Goal: Task Accomplishment & Management: Use online tool/utility

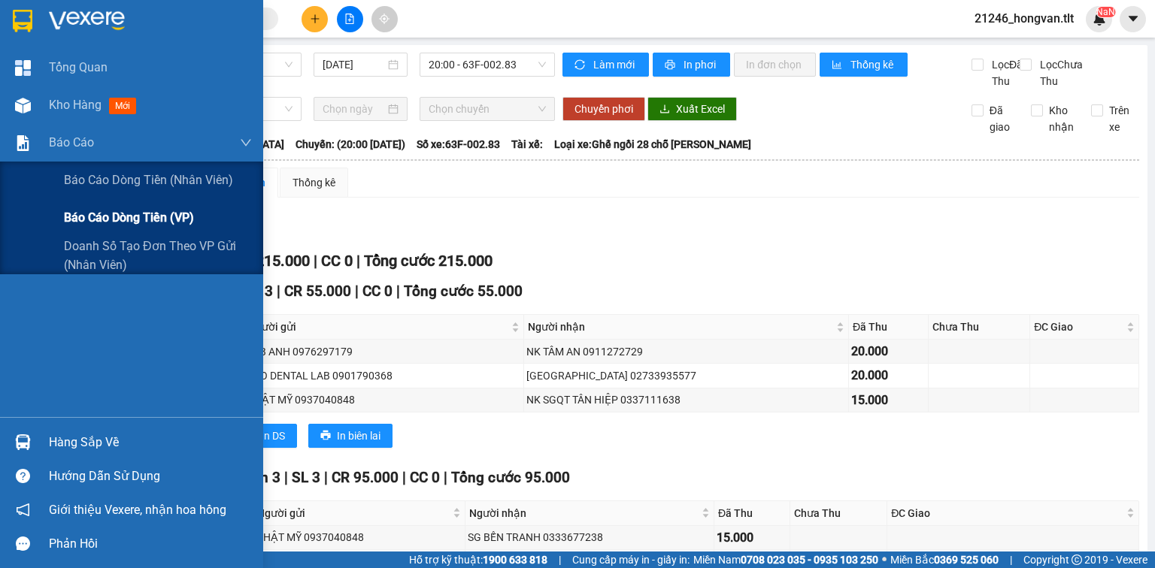
scroll to position [120, 0]
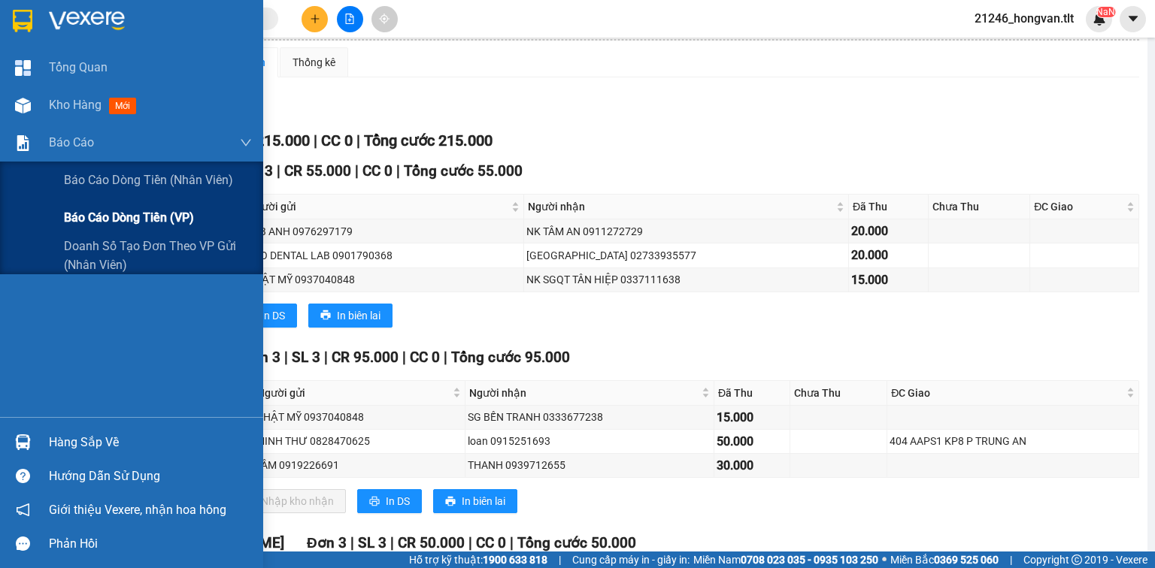
drag, startPoint x: 72, startPoint y: 207, endPoint x: 99, endPoint y: 204, distance: 27.2
click at [72, 207] on div "Báo cáo dòng tiền (VP)" at bounding box center [158, 218] width 188 height 38
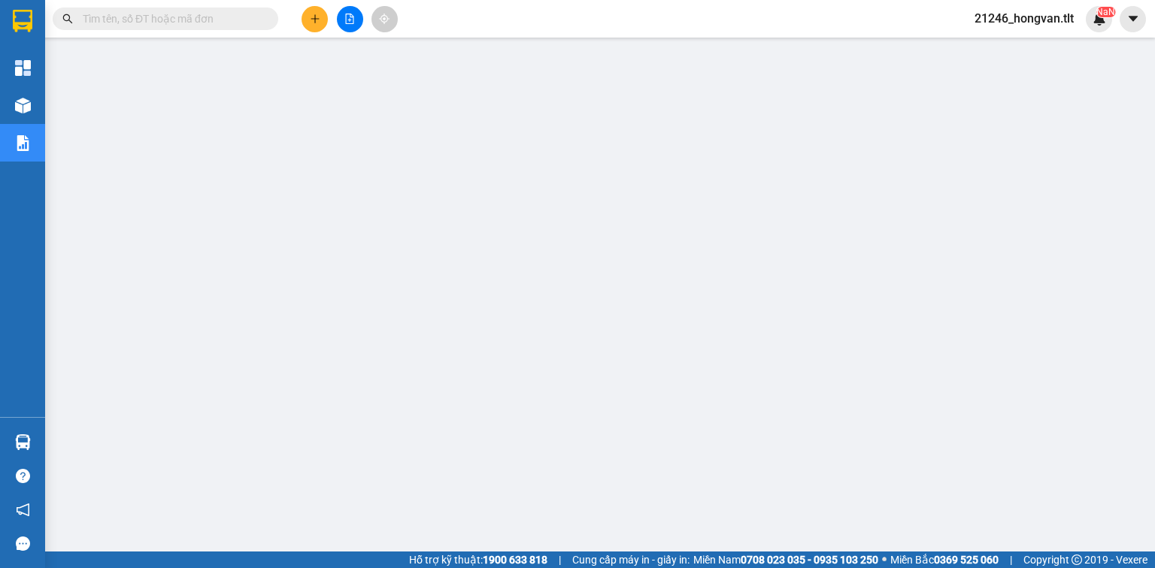
click at [192, 18] on input "text" at bounding box center [171, 19] width 177 height 17
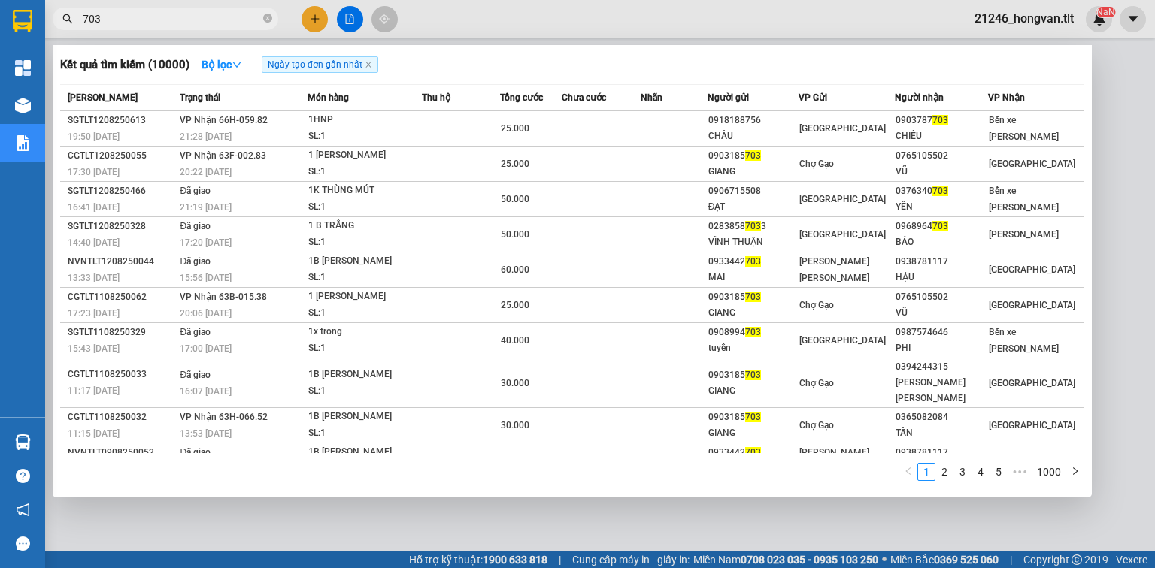
click at [219, 27] on span "703" at bounding box center [165, 19] width 225 height 23
click at [221, 24] on input "703" at bounding box center [171, 19] width 177 height 17
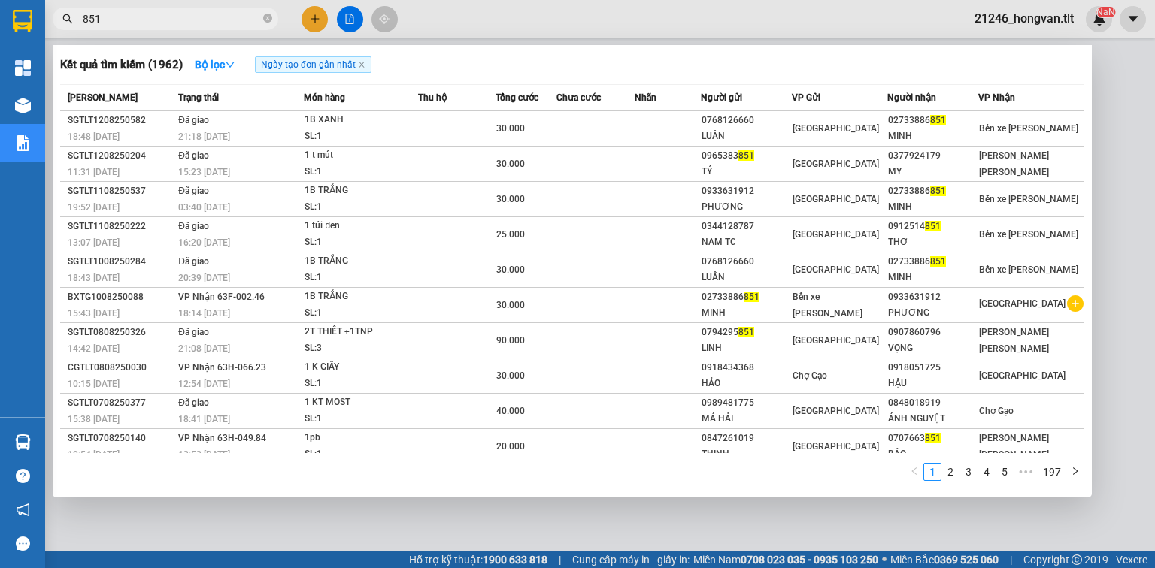
click at [241, 21] on input "851" at bounding box center [171, 19] width 177 height 17
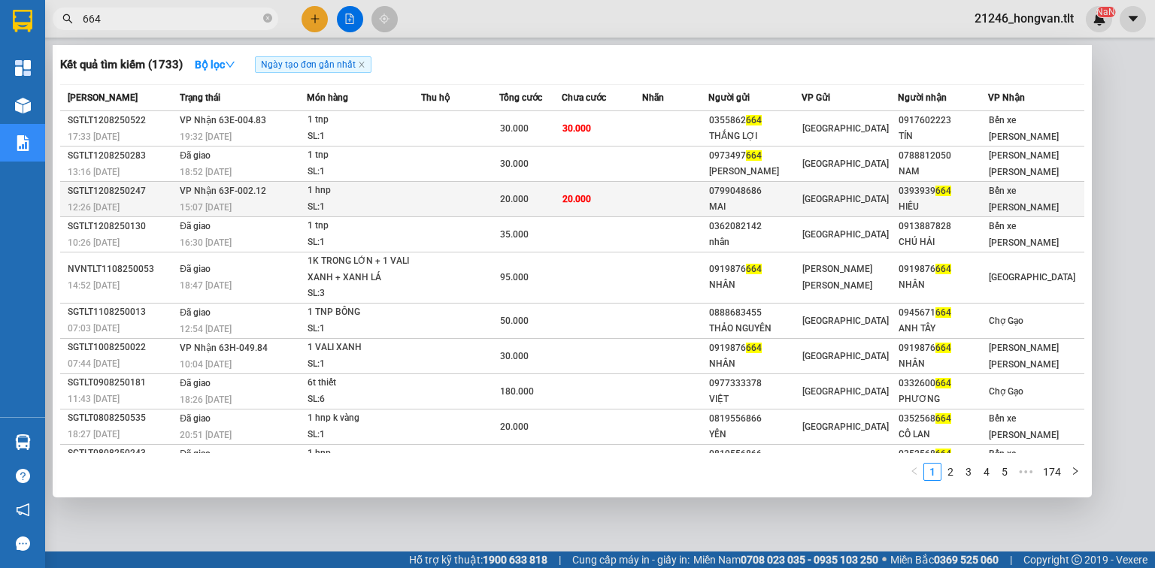
type input "664"
click at [663, 198] on td at bounding box center [675, 199] width 66 height 35
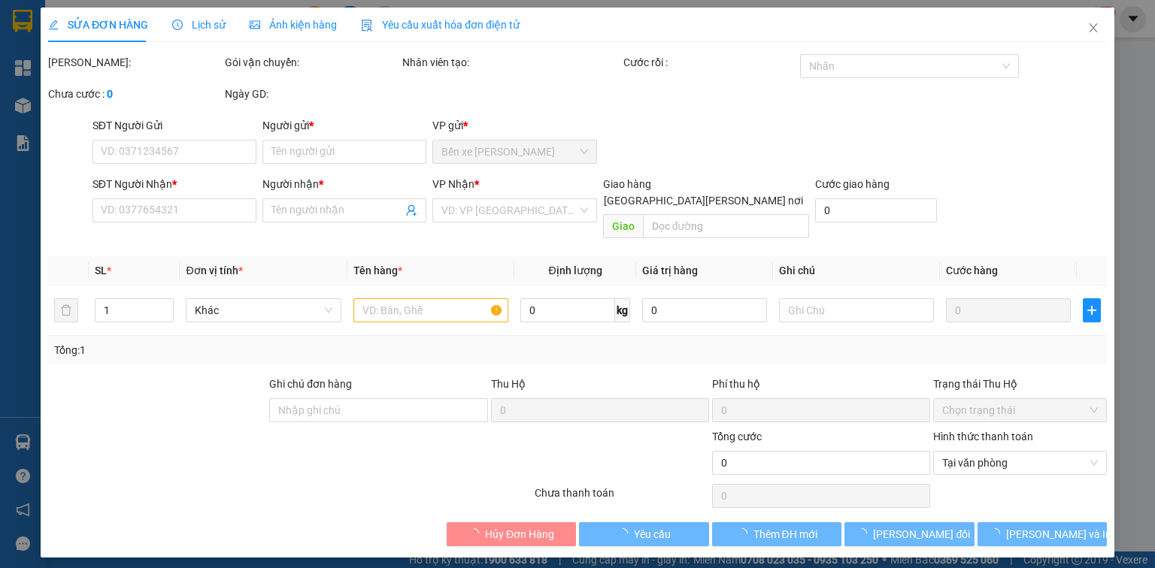
type input "0799048686"
type input "MAI"
type input "0393939664"
type input "HIẾU"
type input "20.000"
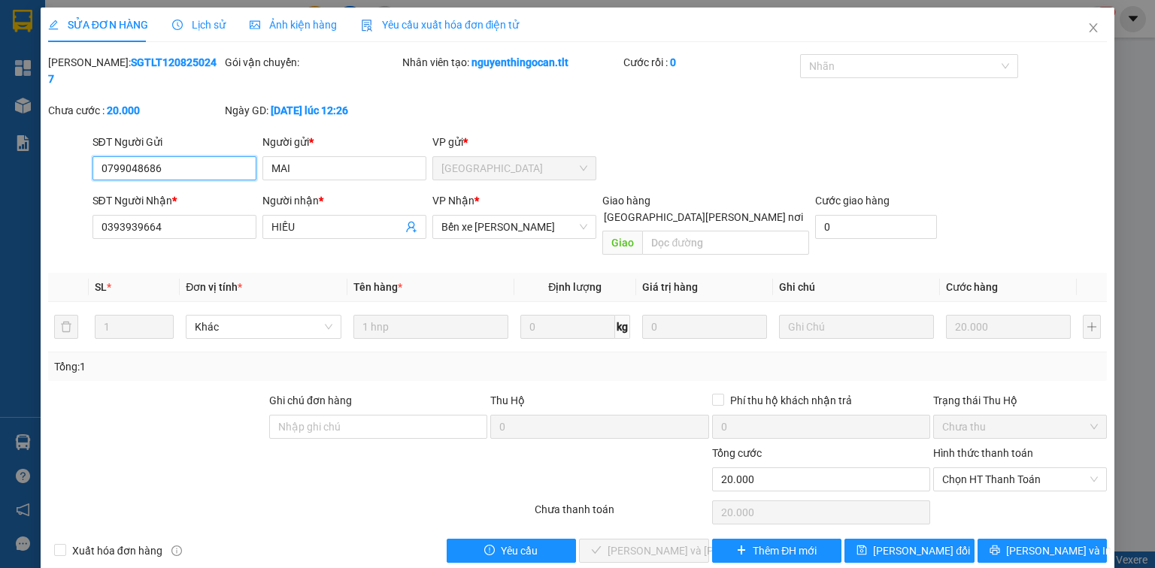
drag, startPoint x: 962, startPoint y: 442, endPoint x: 969, endPoint y: 459, distance: 18.6
click at [964, 468] on span "Chọn HT Thanh Toán" at bounding box center [1020, 479] width 156 height 23
click at [969, 464] on div "Tại văn phòng" at bounding box center [1020, 476] width 174 height 24
type input "0"
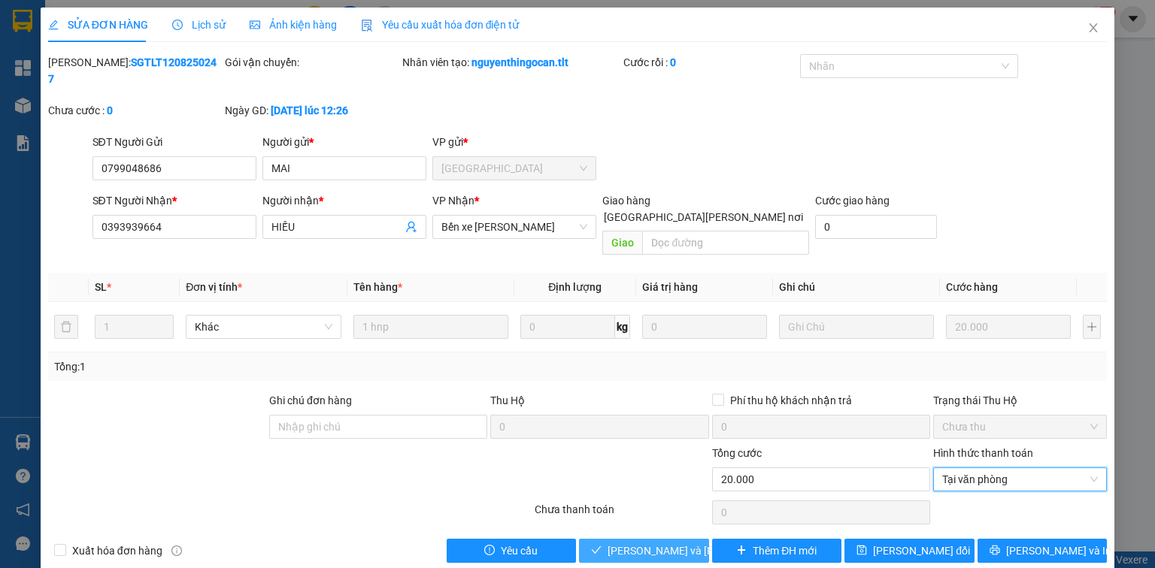
click at [676, 543] on span "[PERSON_NAME] và [PERSON_NAME] hàng" at bounding box center [708, 551] width 203 height 17
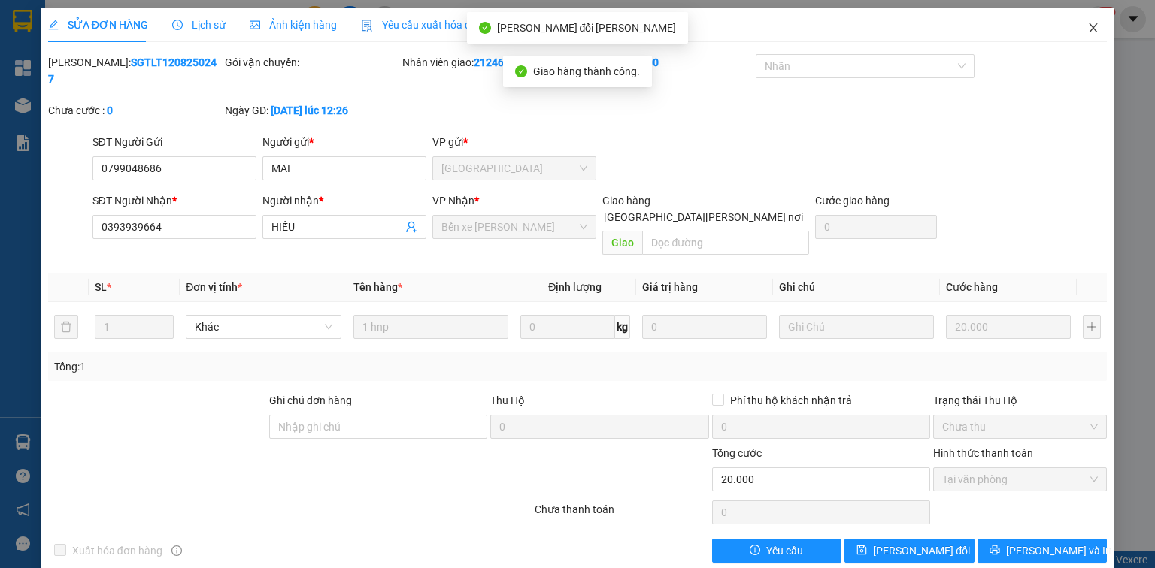
drag, startPoint x: 1088, startPoint y: 33, endPoint x: 996, endPoint y: 32, distance: 91.7
click at [1087, 33] on icon "close" at bounding box center [1093, 28] width 12 height 12
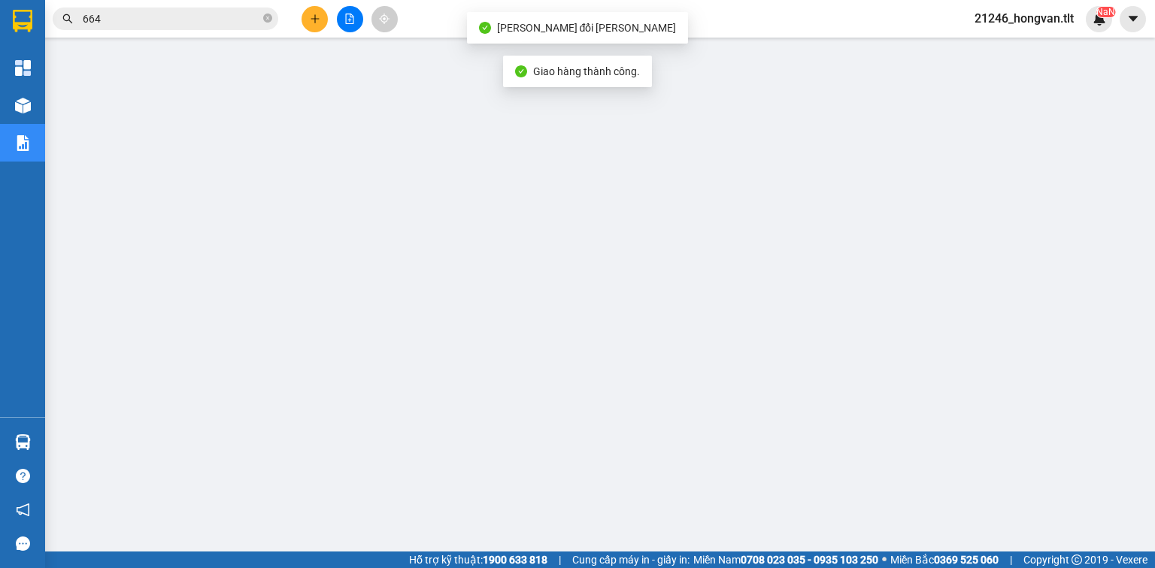
click at [227, 17] on input "664" at bounding box center [171, 19] width 177 height 17
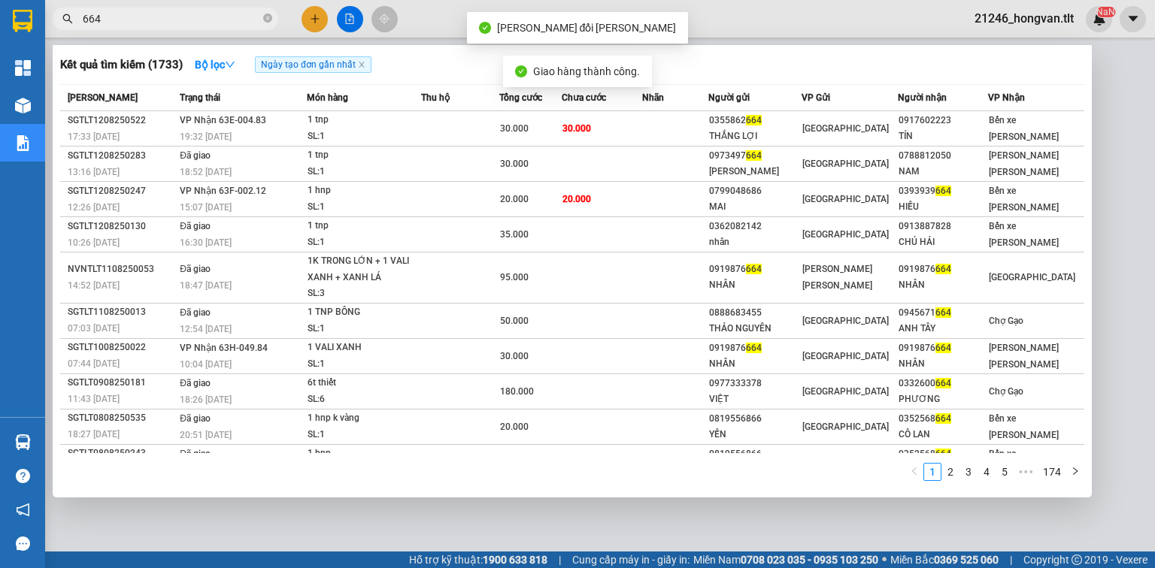
click at [226, 17] on input "664" at bounding box center [171, 19] width 177 height 17
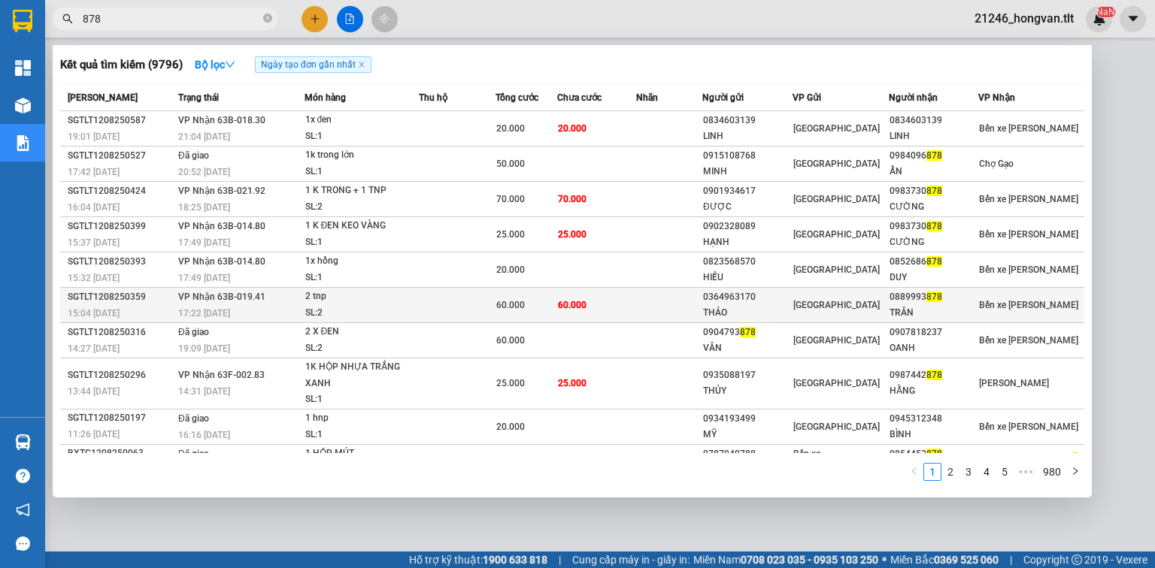
type input "878"
click at [610, 293] on td "60.000" at bounding box center [597, 305] width 80 height 35
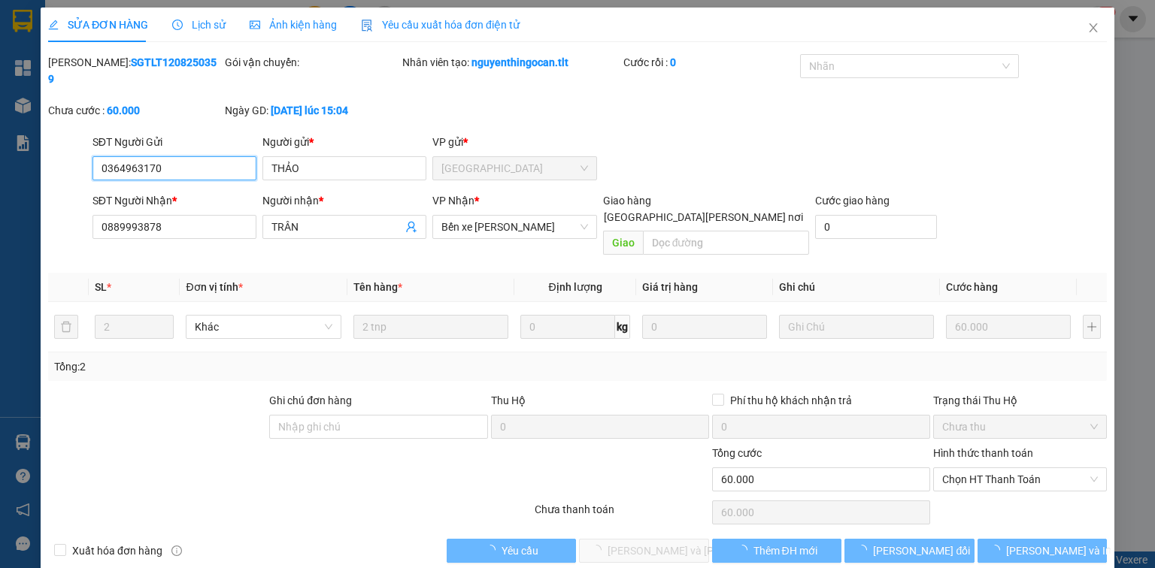
drag, startPoint x: 610, startPoint y: 293, endPoint x: 986, endPoint y: 465, distance: 414.0
click at [986, 468] on span "Chọn HT Thanh Toán" at bounding box center [1020, 479] width 156 height 23
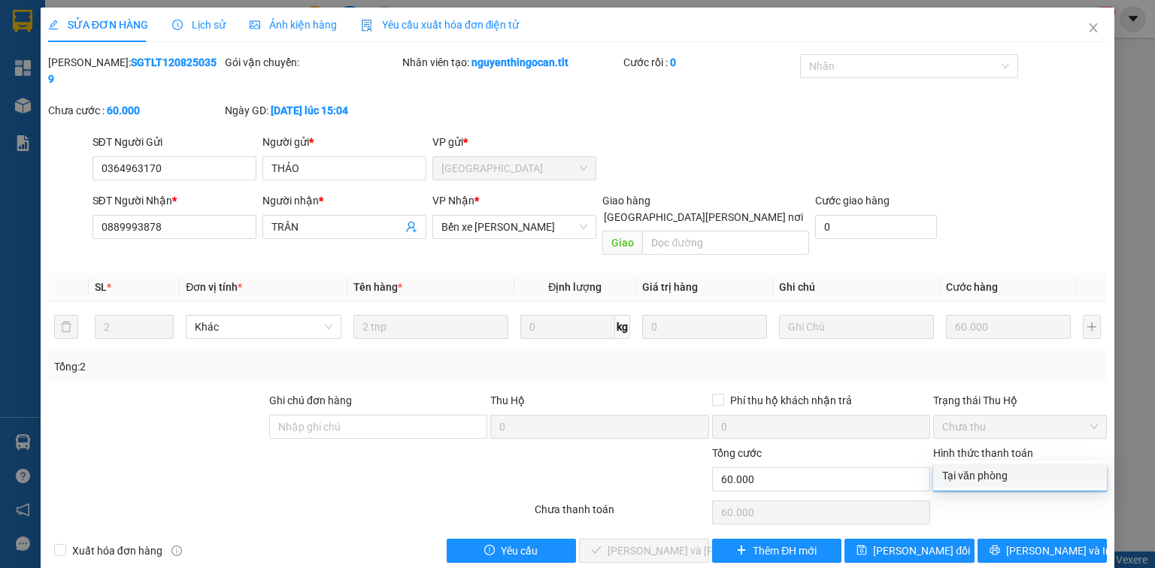
click at [984, 469] on div "Tại văn phòng" at bounding box center [1020, 476] width 156 height 17
type input "0"
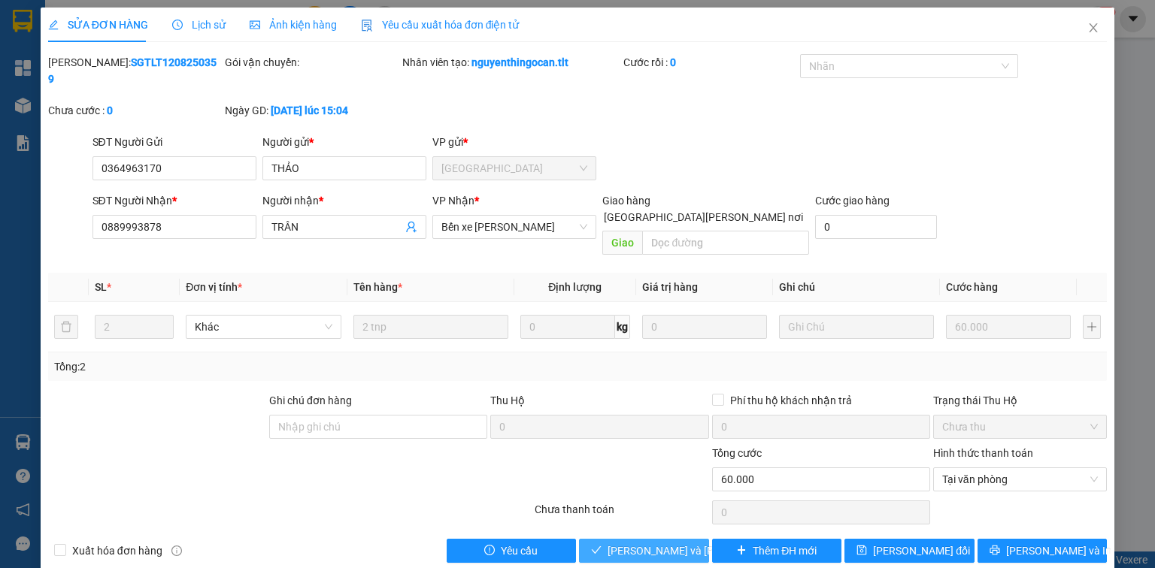
click at [670, 543] on span "[PERSON_NAME] và [PERSON_NAME] hàng" at bounding box center [708, 551] width 203 height 17
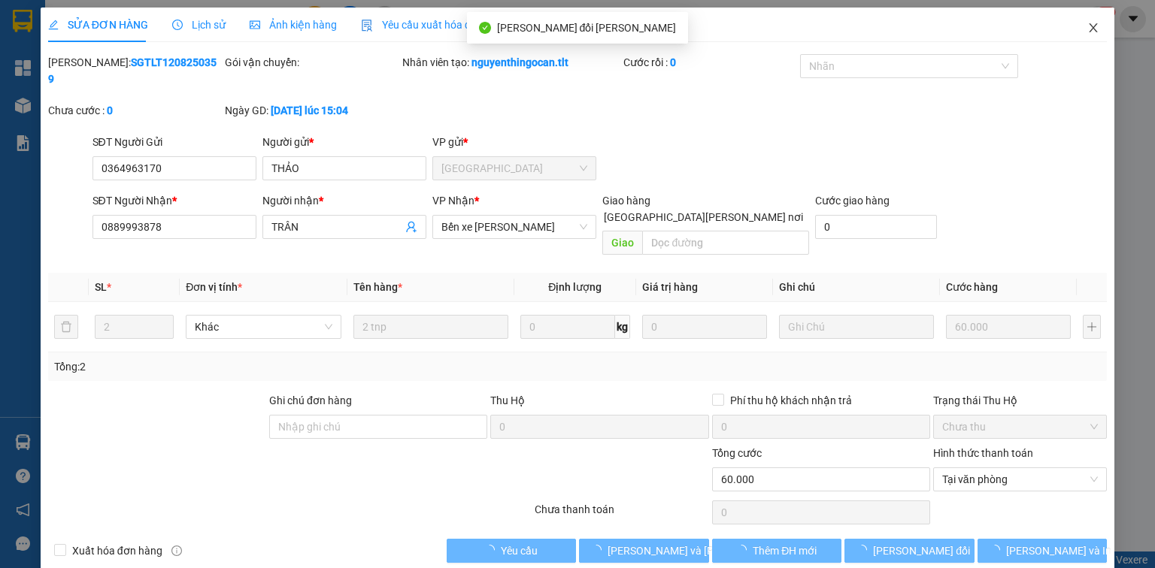
drag, startPoint x: 1094, startPoint y: 32, endPoint x: 806, endPoint y: 0, distance: 290.4
click at [1094, 32] on icon "close" at bounding box center [1093, 28] width 12 height 12
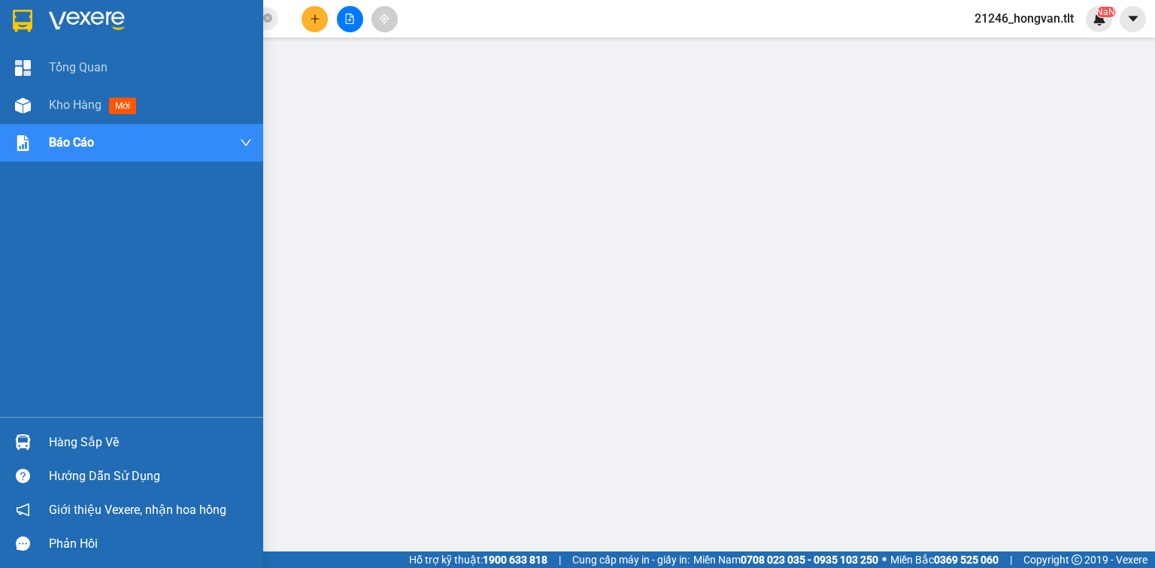
drag, startPoint x: 74, startPoint y: 448, endPoint x: 0, endPoint y: 446, distance: 74.4
click at [70, 449] on div "Hàng sắp về" at bounding box center [150, 442] width 203 height 23
drag, startPoint x: 57, startPoint y: 99, endPoint x: 42, endPoint y: 123, distance: 27.7
click at [57, 100] on span "Kho hàng" at bounding box center [75, 105] width 53 height 14
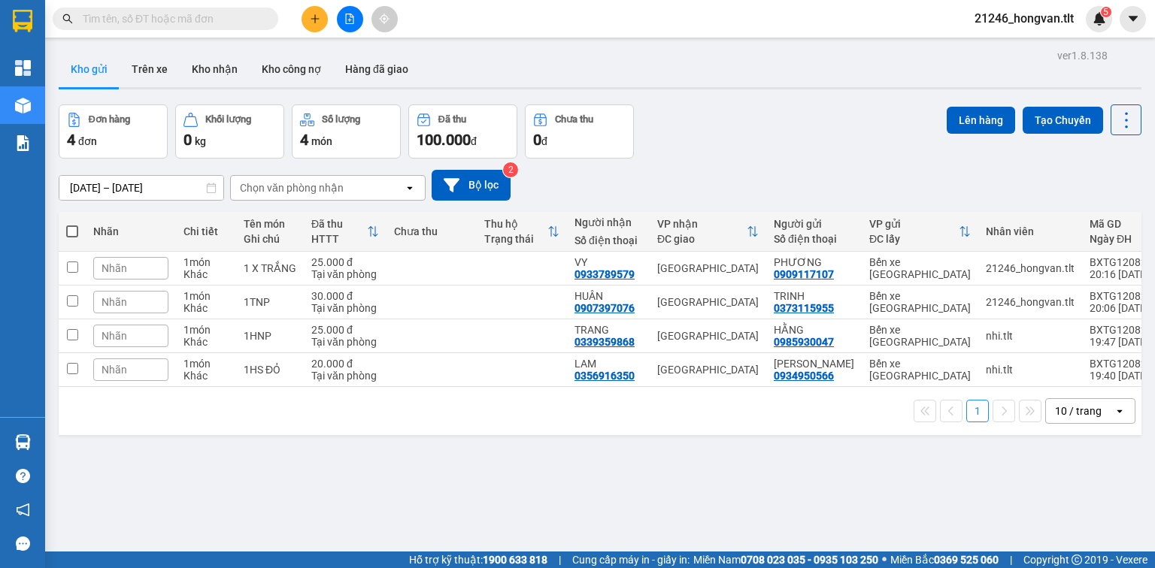
click at [71, 228] on span at bounding box center [72, 231] width 12 height 12
click at [72, 224] on input "checkbox" at bounding box center [72, 224] width 0 height 0
checkbox input "true"
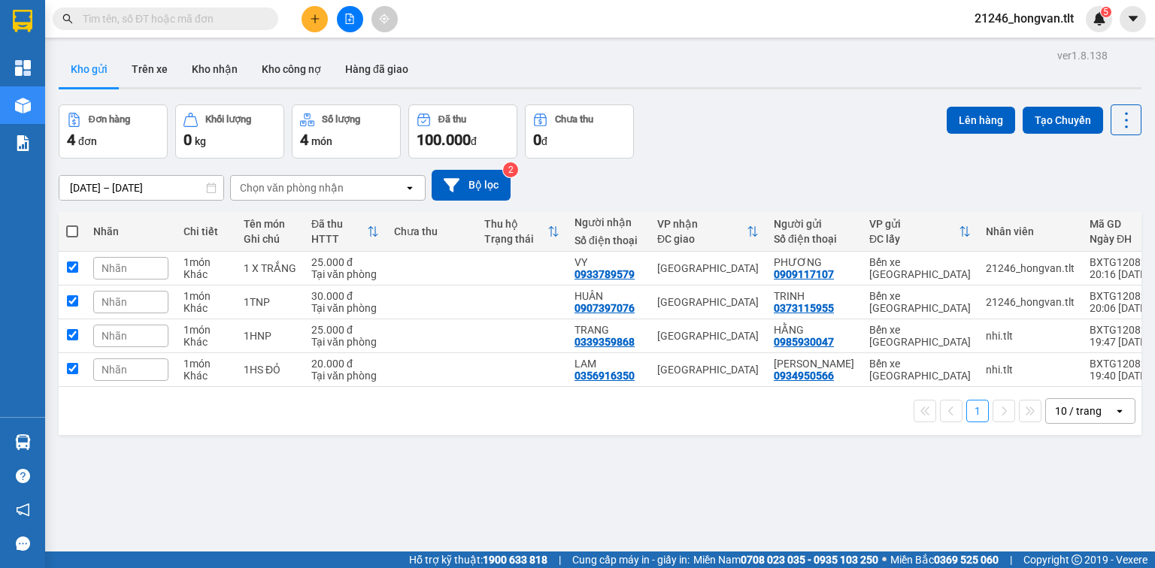
checkbox input "true"
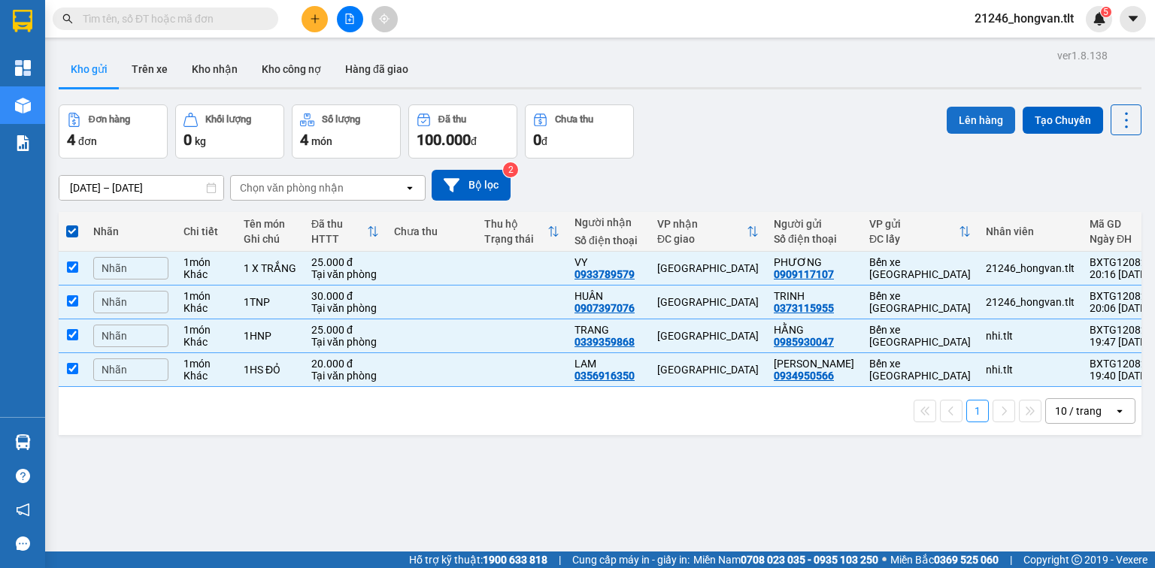
click at [968, 123] on button "Lên hàng" at bounding box center [980, 120] width 68 height 27
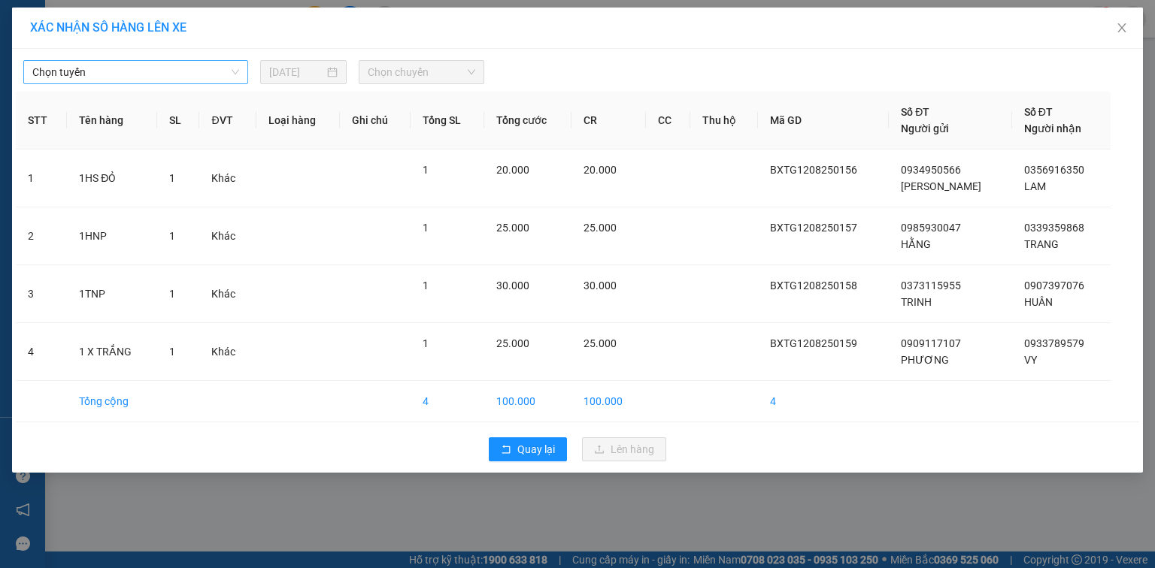
click at [129, 66] on span "Chọn tuyến" at bounding box center [135, 72] width 207 height 23
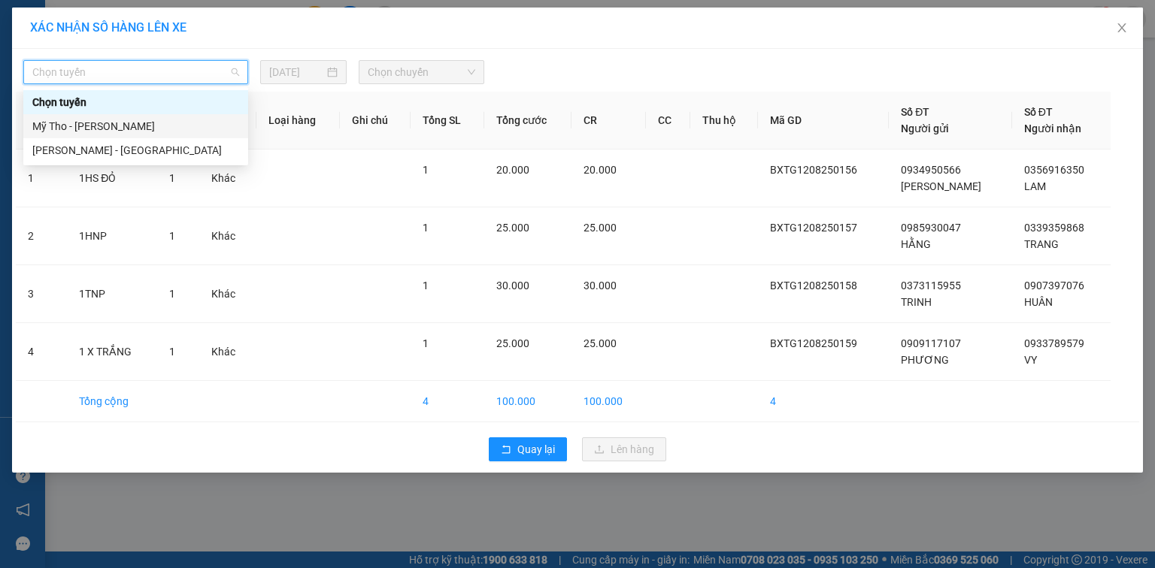
drag, startPoint x: 104, startPoint y: 124, endPoint x: 450, endPoint y: 80, distance: 348.5
click at [106, 124] on div "Mỹ Tho - Hồ Chí Minh" at bounding box center [135, 126] width 207 height 17
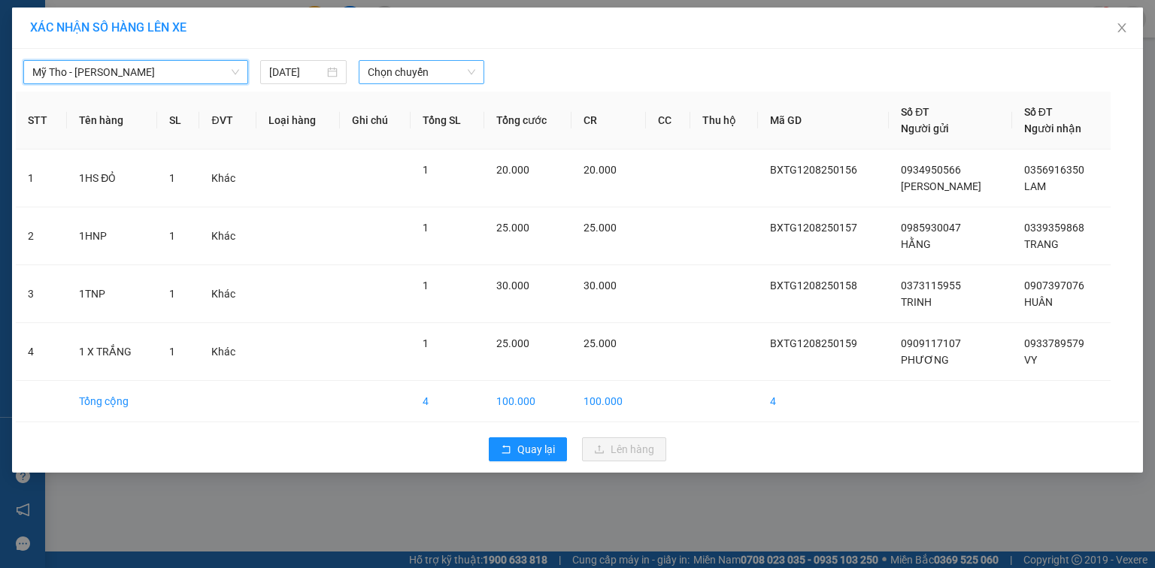
click at [398, 78] on span "Chọn chuyến" at bounding box center [422, 72] width 108 height 23
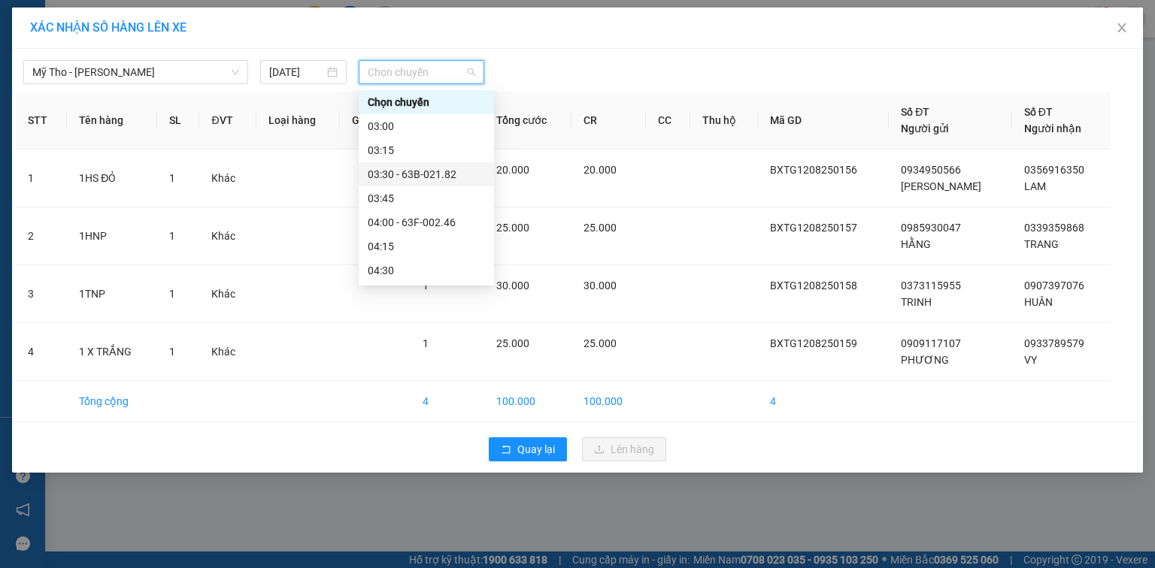
click at [437, 174] on div "03:30 - 63B-021.82" at bounding box center [426, 174] width 117 height 17
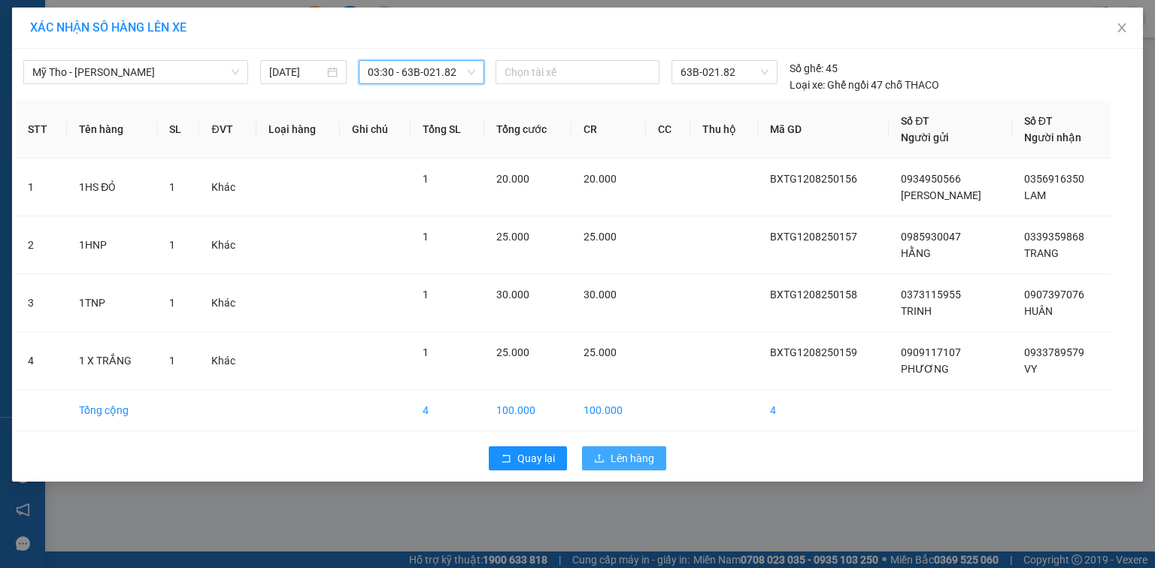
click at [628, 450] on span "Lên hàng" at bounding box center [632, 458] width 44 height 17
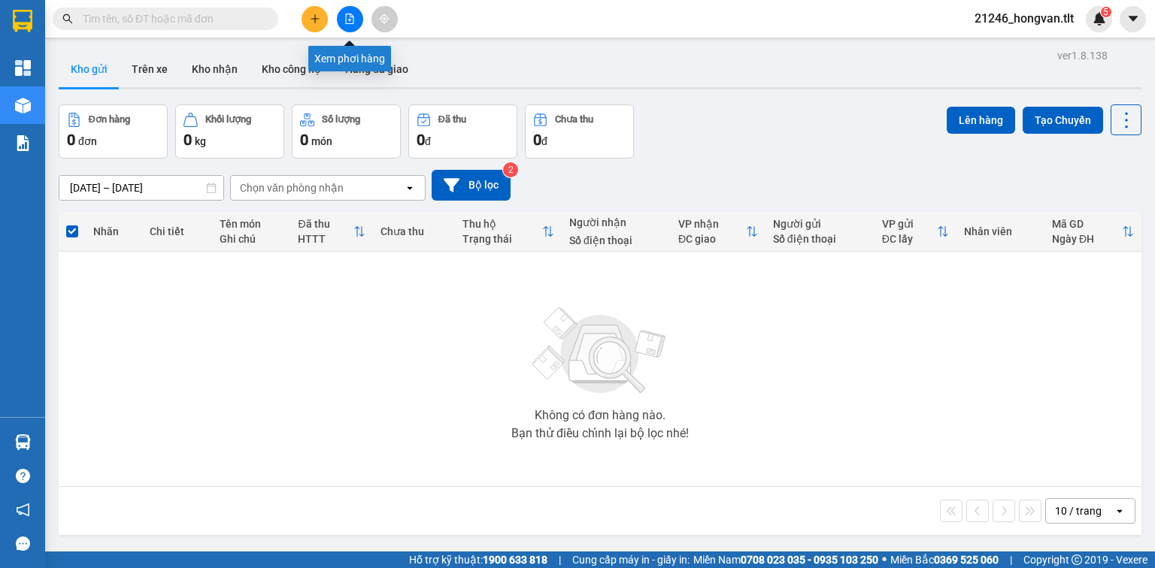
click at [347, 20] on icon "file-add" at bounding box center [349, 19] width 11 height 11
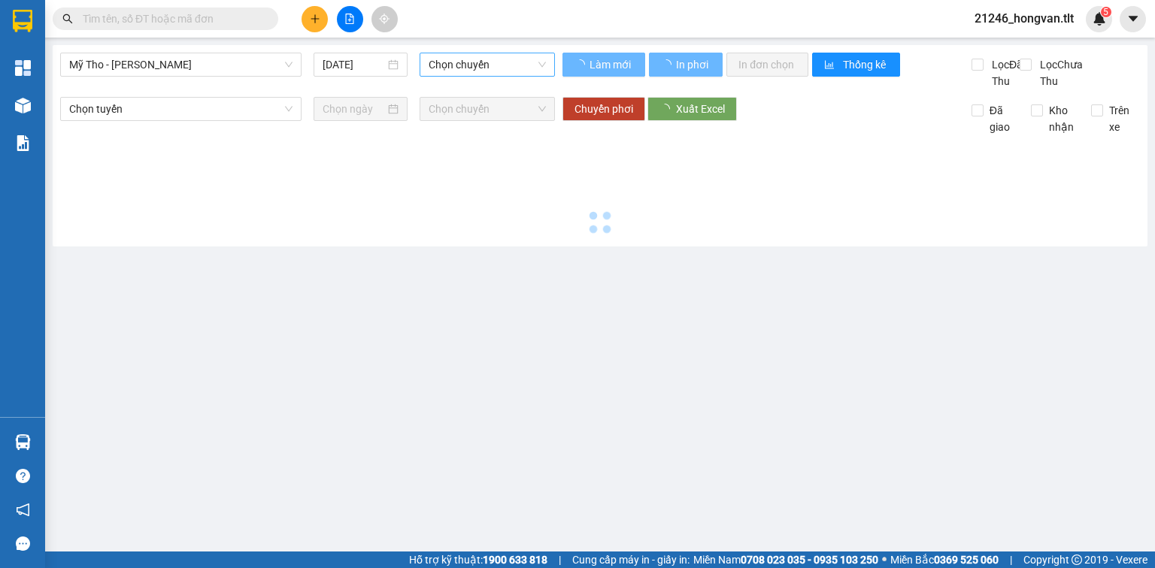
type input "13/08/2025"
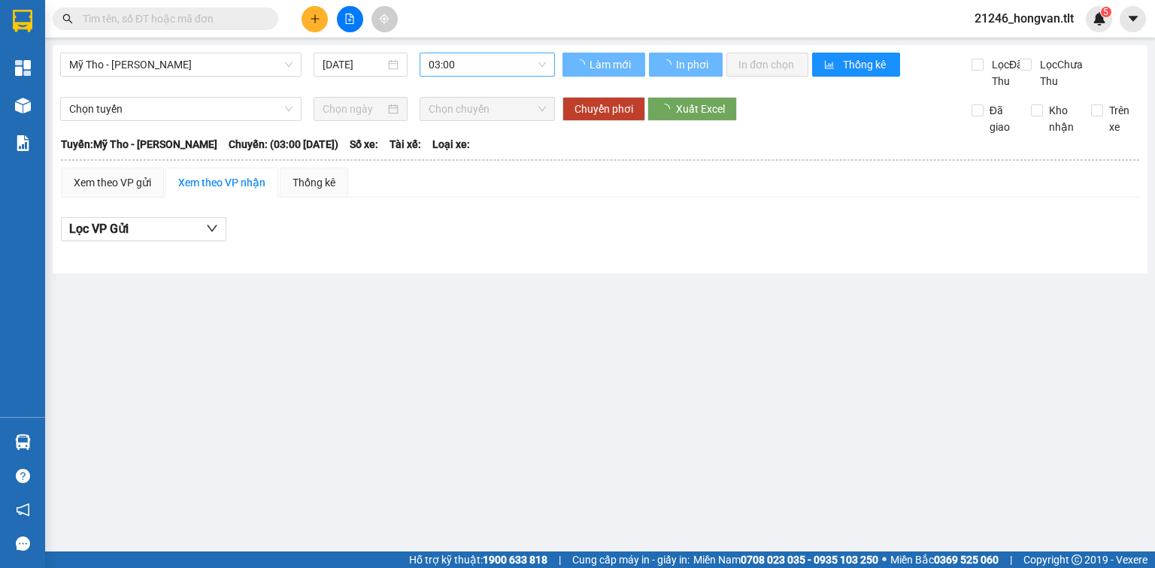
click at [458, 68] on span "03:00" at bounding box center [487, 64] width 118 height 23
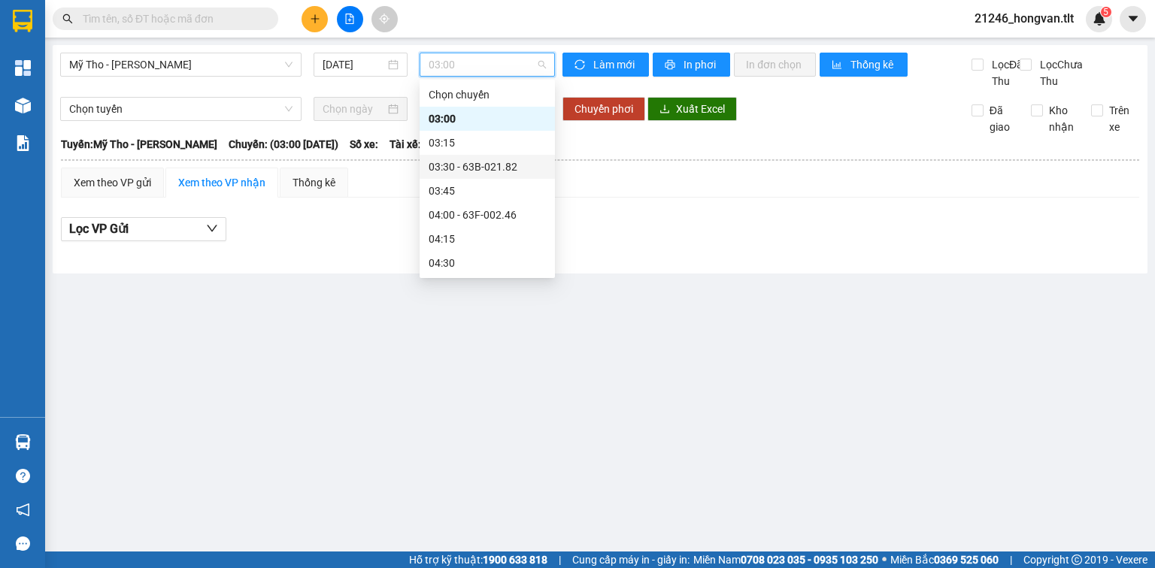
click at [496, 164] on div "03:30 - 63B-021.82" at bounding box center [486, 167] width 117 height 17
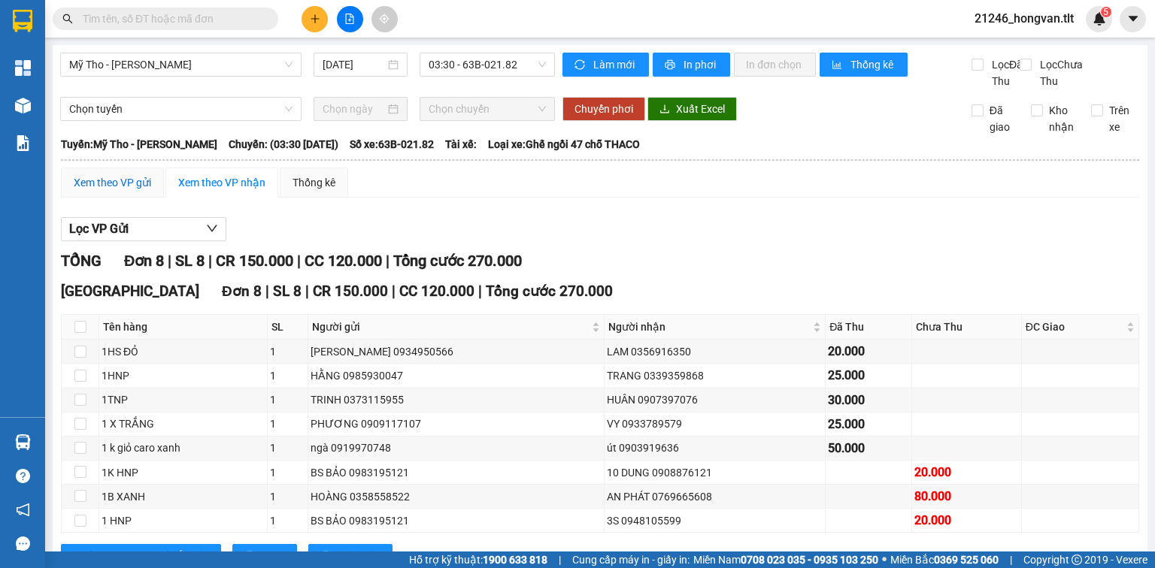
click at [125, 191] on div "Xem theo VP gửi" at bounding box center [112, 182] width 77 height 17
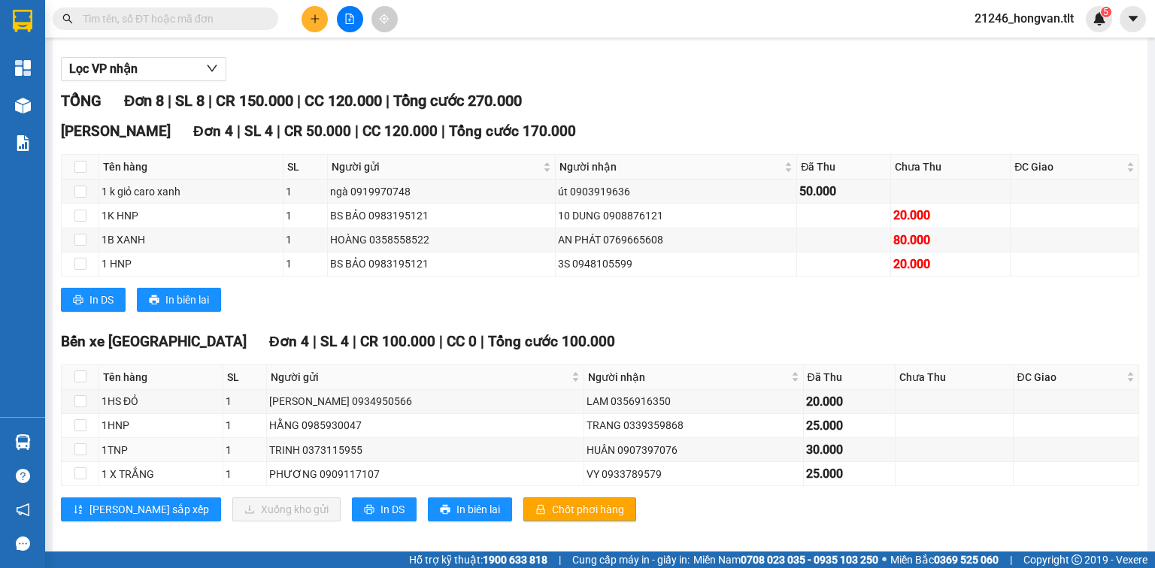
scroll to position [186, 0]
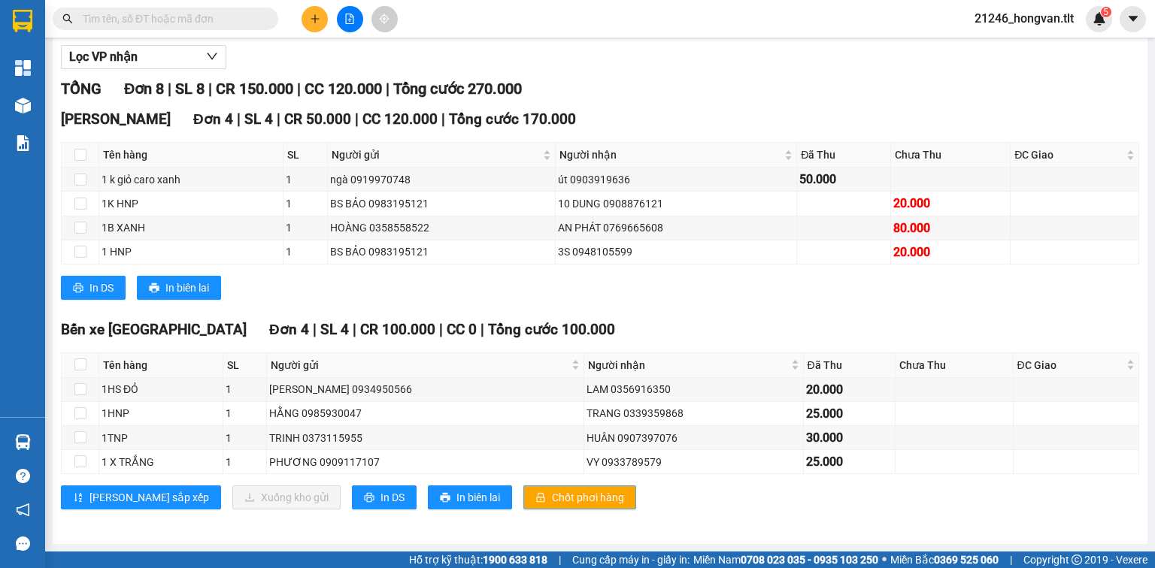
click at [552, 498] on span "Chốt phơi hàng" at bounding box center [588, 497] width 72 height 17
click at [364, 493] on icon "printer" at bounding box center [369, 497] width 11 height 11
